Goal: Download file/media

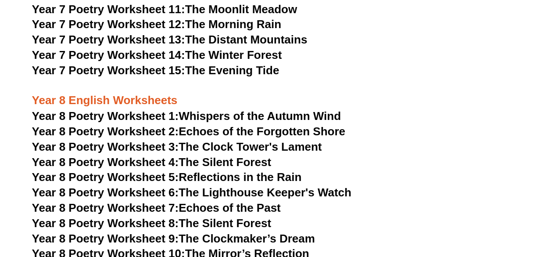
scroll to position [5712, 0]
click at [130, 109] on span "Year 8 Poetry Worksheet 1:" at bounding box center [105, 115] width 147 height 13
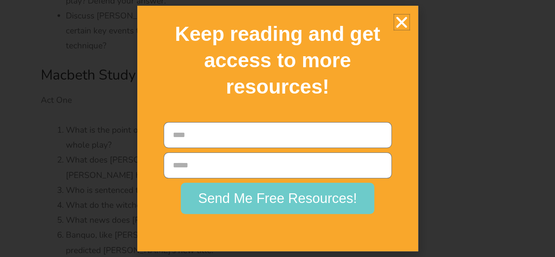
scroll to position [2498, 0]
click at [400, 22] on icon "Close" at bounding box center [401, 21] width 15 height 15
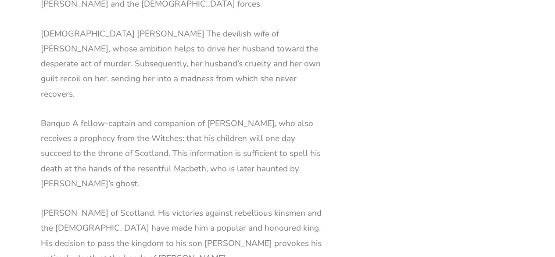
scroll to position [1113, 0]
